Goal: Find specific page/section: Find specific page/section

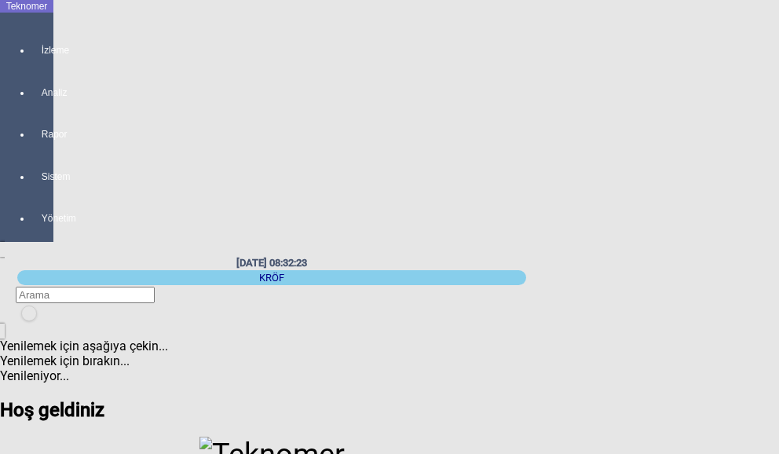
click at [36, 64] on div at bounding box center [42, 64] width 22 height 0
click at [85, 33] on span "MAKİNE YERLEŞİM PLANI" at bounding box center [157, 40] width 145 height 15
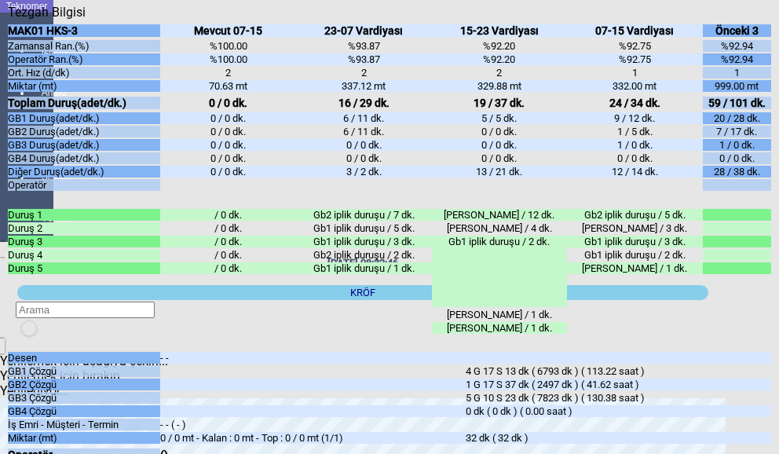
click at [8, 20] on icon "Kapat" at bounding box center [8, 20] width 0 height 0
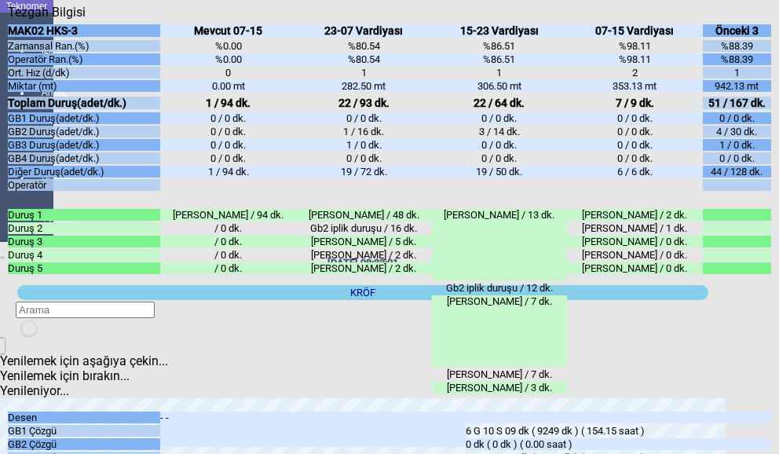
click at [8, 20] on icon "Kapat" at bounding box center [8, 20] width 0 height 0
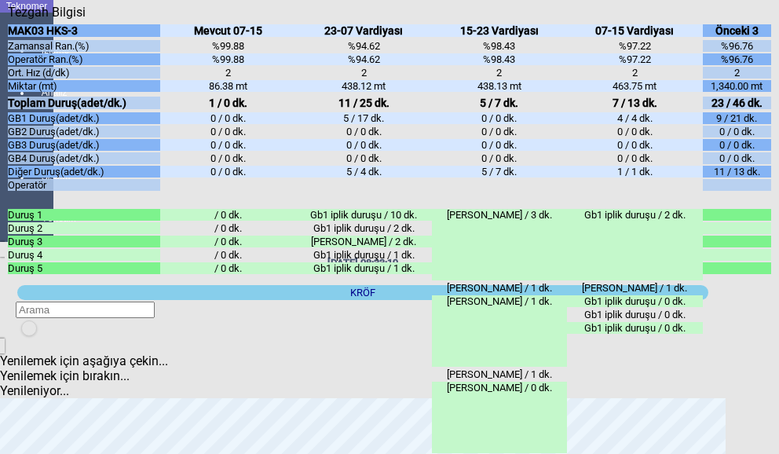
click at [8, 20] on icon "Kapat" at bounding box center [8, 20] width 0 height 0
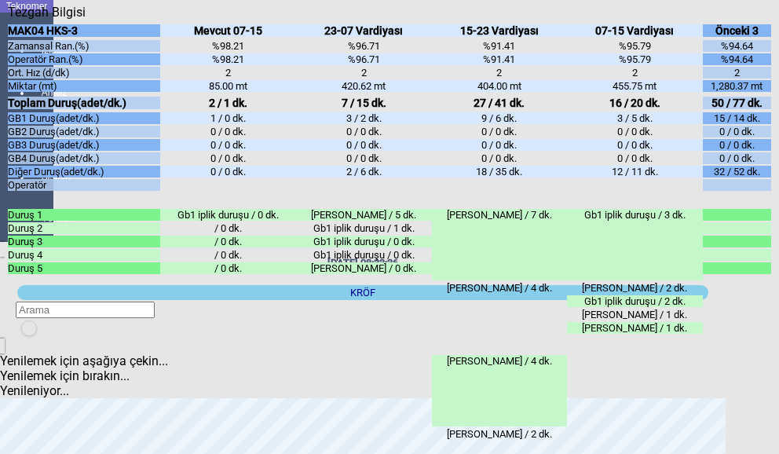
click at [8, 20] on icon "Kapat" at bounding box center [8, 20] width 0 height 0
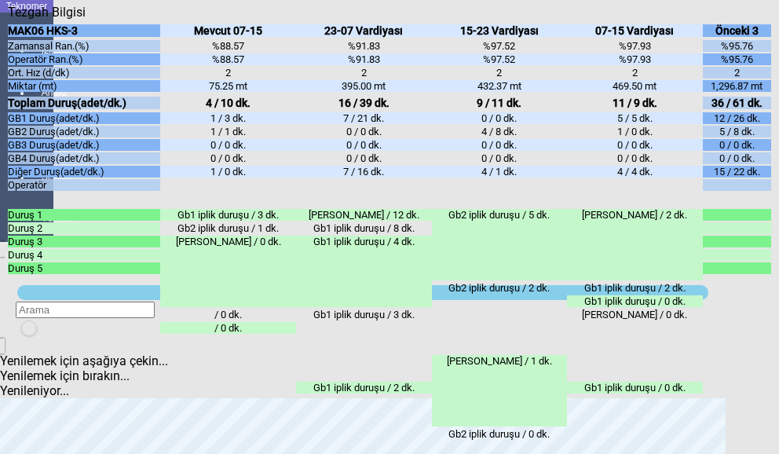
click at [8, 20] on icon "Kapat" at bounding box center [8, 20] width 0 height 0
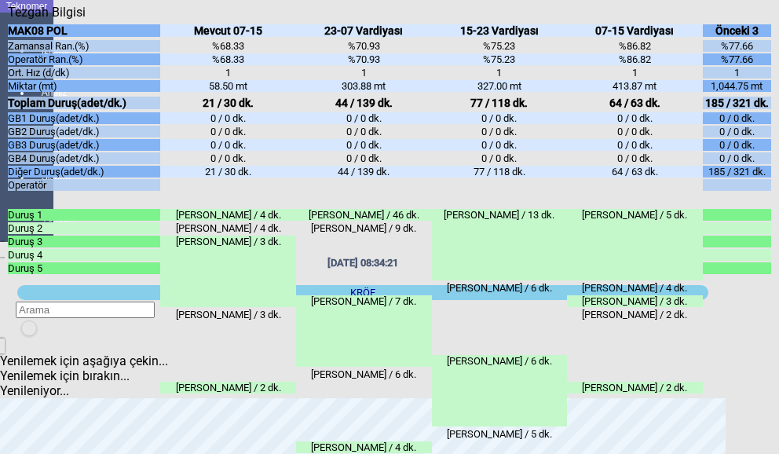
click at [8, 20] on icon "Kapat" at bounding box center [8, 20] width 0 height 0
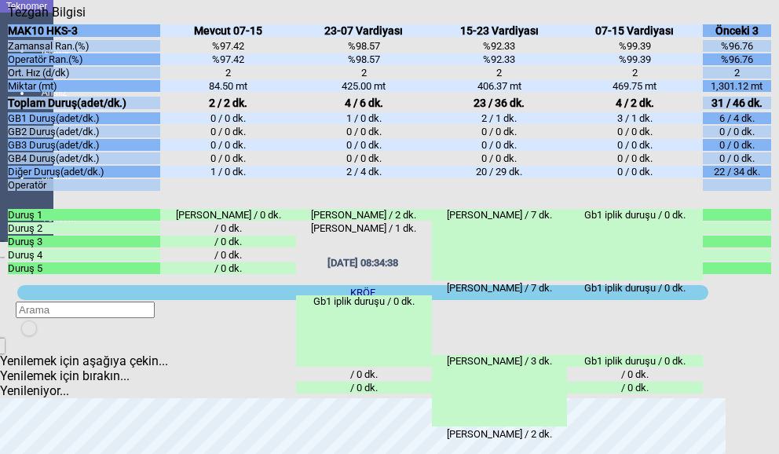
click at [8, 20] on icon "Kapat" at bounding box center [8, 20] width 0 height 0
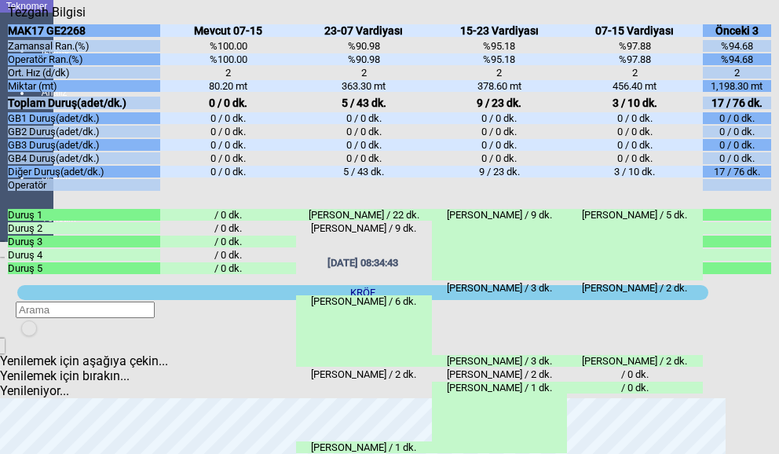
scroll to position [52, 0]
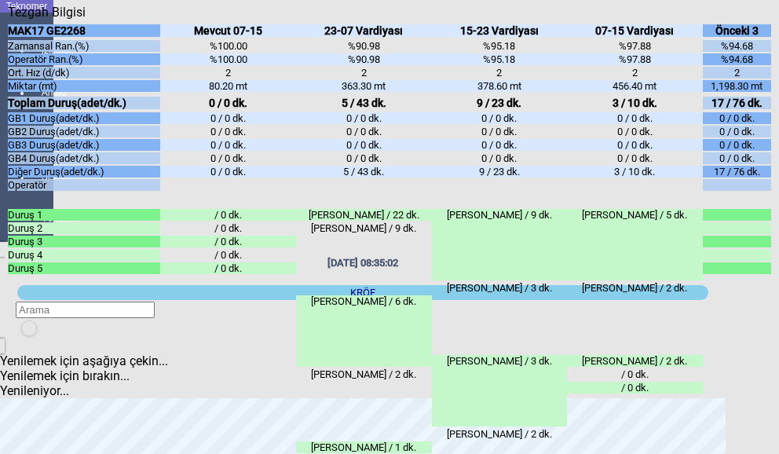
click at [8, 20] on icon "Kapat" at bounding box center [8, 20] width 0 height 0
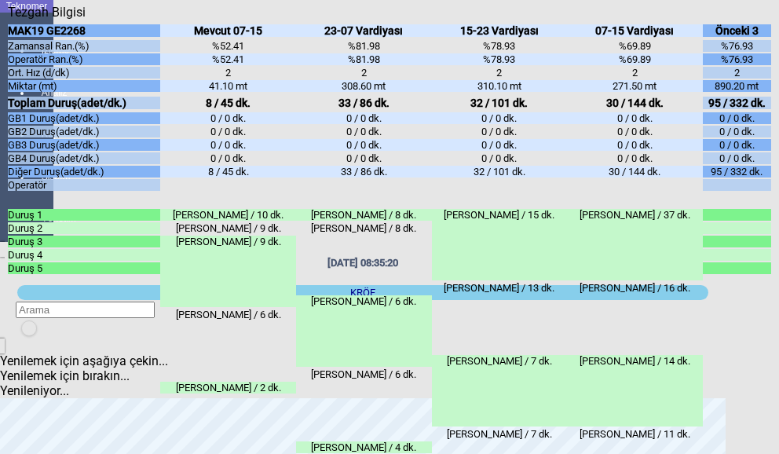
click at [766, 20] on div "Kapat" at bounding box center [389, 20] width 763 height 0
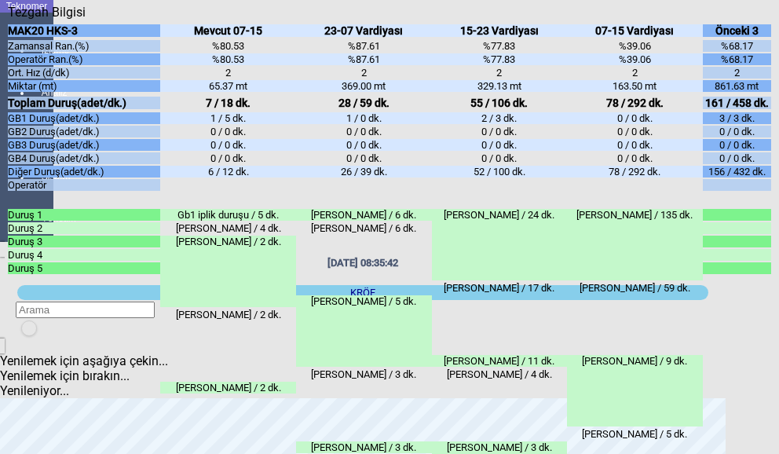
scroll to position [66, 0]
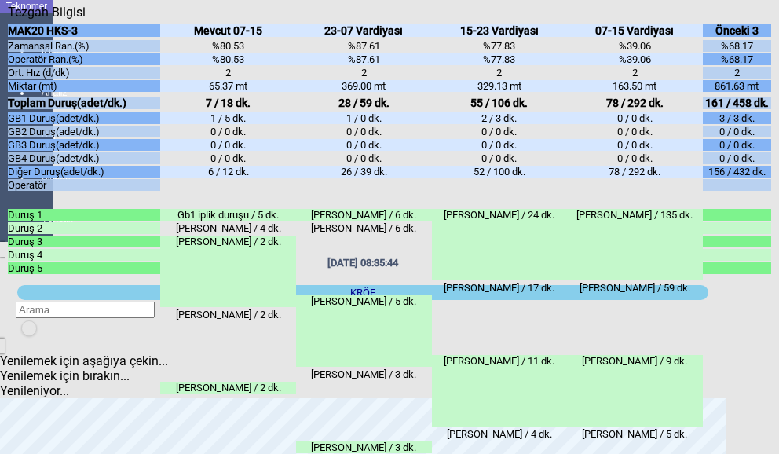
click at [766, 20] on div "Kapat" at bounding box center [389, 20] width 763 height 0
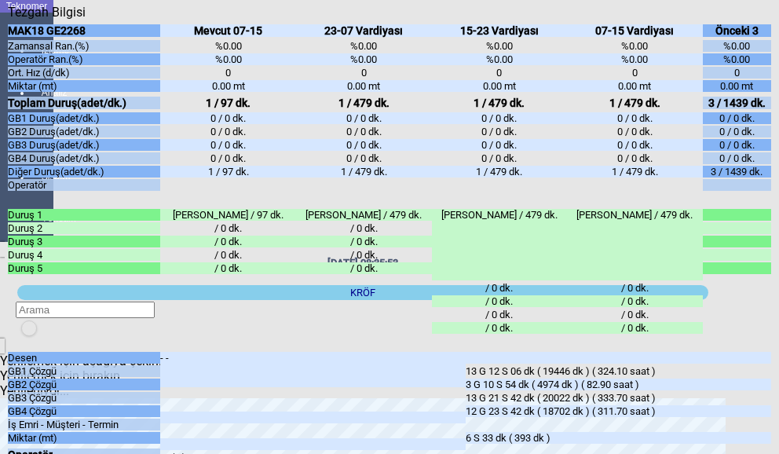
click at [8, 20] on icon "Kapat" at bounding box center [8, 20] width 0 height 0
